Goal: Find specific page/section: Find specific page/section

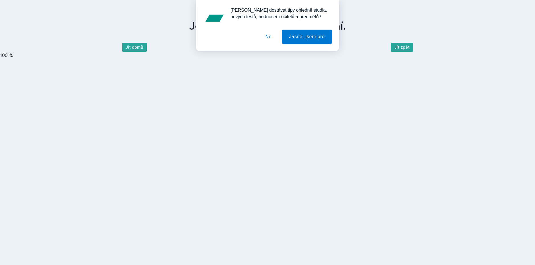
drag, startPoint x: 273, startPoint y: 35, endPoint x: 186, endPoint y: 48, distance: 87.6
click at [272, 35] on button "Ne" at bounding box center [268, 37] width 21 height 14
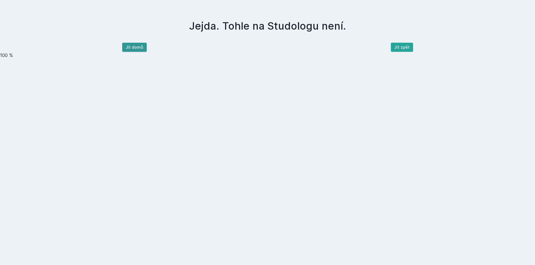
click at [133, 48] on button "Jít domů" at bounding box center [134, 47] width 25 height 9
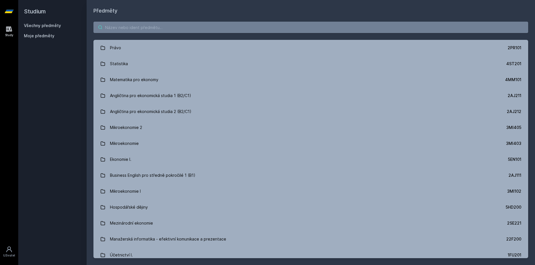
click at [138, 30] on input "search" at bounding box center [310, 27] width 435 height 11
paste input "3MI202"
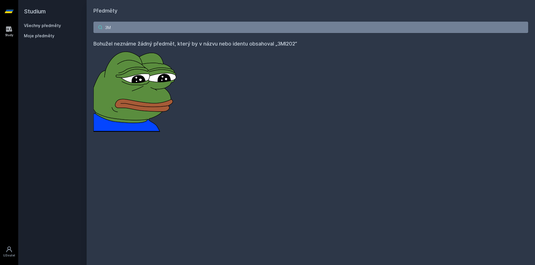
type input "3"
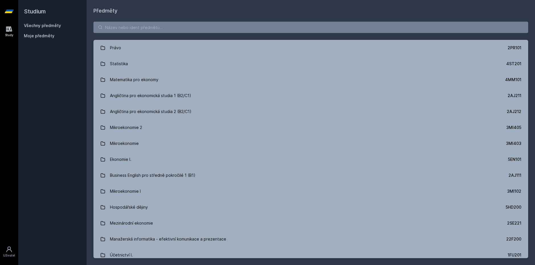
click at [212, 8] on h1 "Předměty" at bounding box center [310, 11] width 435 height 8
